Goal: Transaction & Acquisition: Purchase product/service

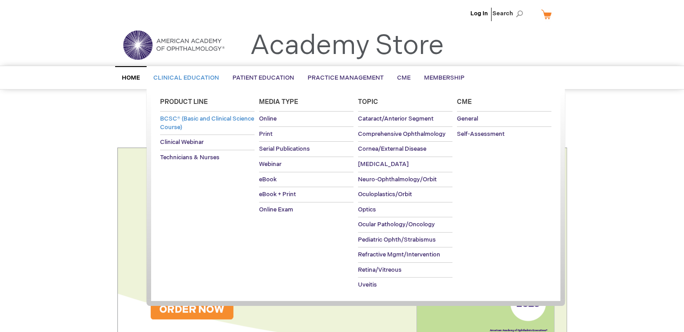
click at [193, 120] on span "BCSC® (Basic and Clinical Science Course)" at bounding box center [207, 123] width 94 height 16
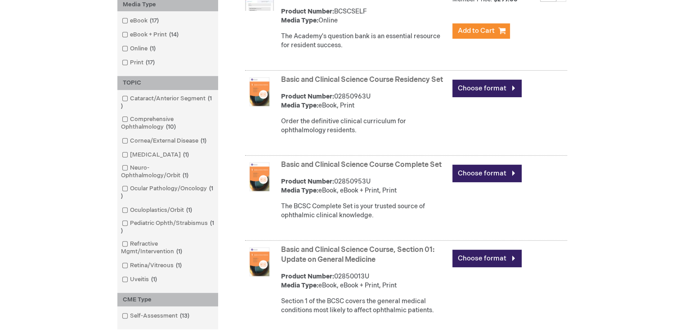
scroll to position [256, 0]
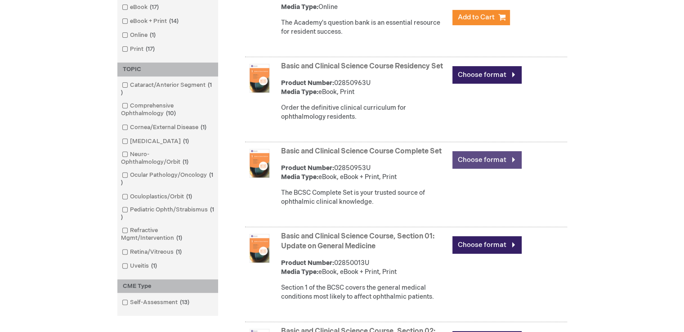
click at [492, 169] on link "Choose format" at bounding box center [487, 160] width 69 height 18
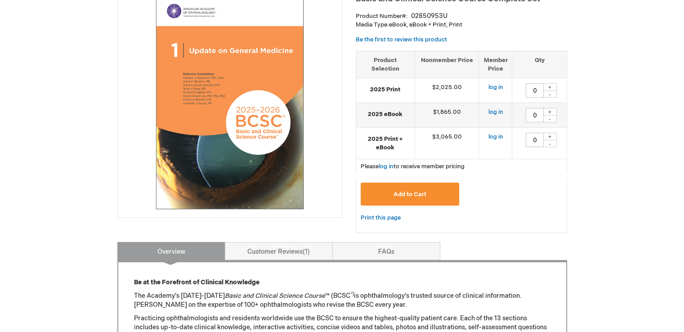
scroll to position [154, 0]
